Goal: Information Seeking & Learning: Learn about a topic

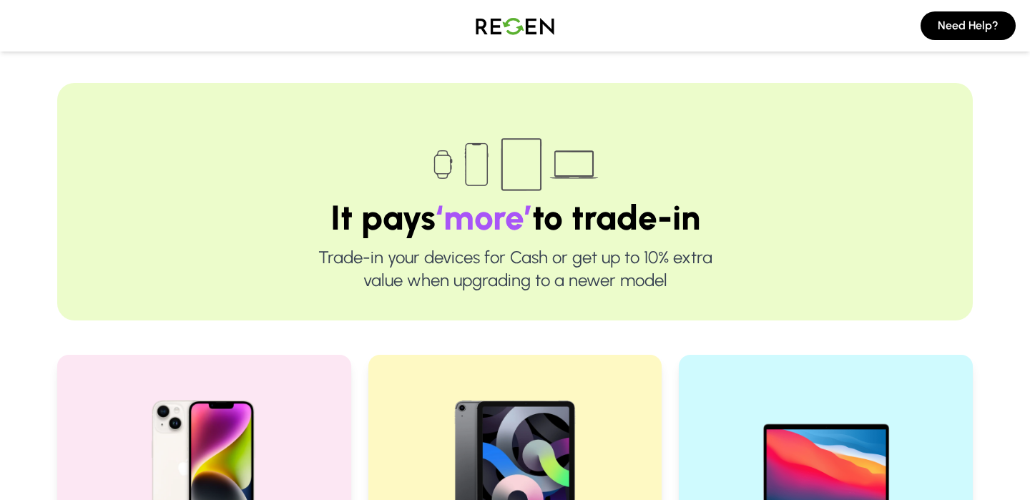
drag, startPoint x: 368, startPoint y: 284, endPoint x: 667, endPoint y: 286, distance: 299.1
click at [667, 286] on p "Trade-in your devices for Cash or get up to 10% extra value when upgrading to a…" at bounding box center [515, 269] width 824 height 46
drag, startPoint x: 362, startPoint y: 278, endPoint x: 652, endPoint y: 306, distance: 291.1
click at [652, 306] on div "It pays ‘more’ to trade-in Trade-in your devices for Cash or get up to 10% extr…" at bounding box center [515, 202] width 916 height 238
drag, startPoint x: 319, startPoint y: 260, endPoint x: 728, endPoint y: 283, distance: 409.2
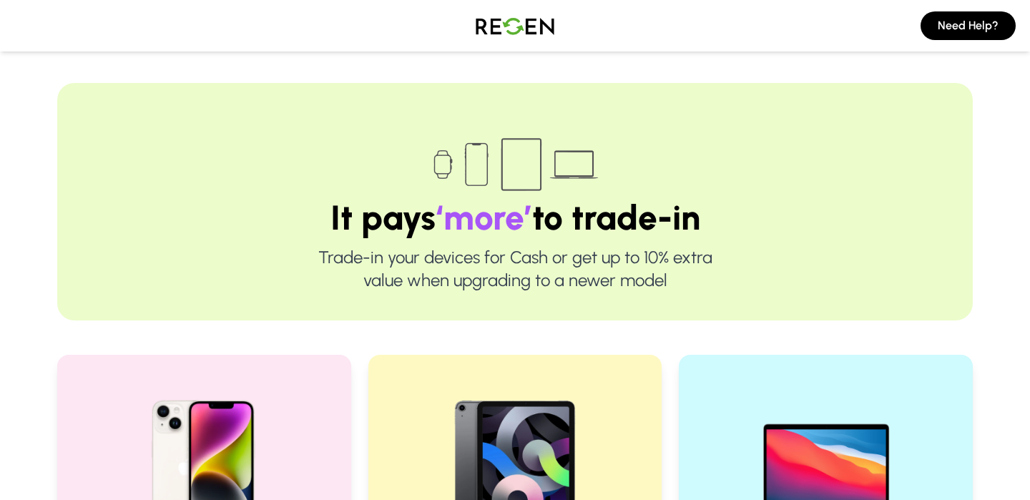
click at [728, 283] on p "Trade-in your devices for Cash or get up to 10% extra value when upgrading to a…" at bounding box center [515, 269] width 824 height 46
drag, startPoint x: 303, startPoint y: 218, endPoint x: 723, endPoint y: 316, distance: 430.5
click at [723, 316] on div "It pays ‘more’ to trade-in Trade-in your devices for Cash or get up to 10% extr…" at bounding box center [515, 202] width 916 height 238
click at [660, 270] on p "Trade-in your devices for Cash or get up to 10% extra value when upgrading to a…" at bounding box center [515, 269] width 824 height 46
